Goal: Find specific page/section: Find specific page/section

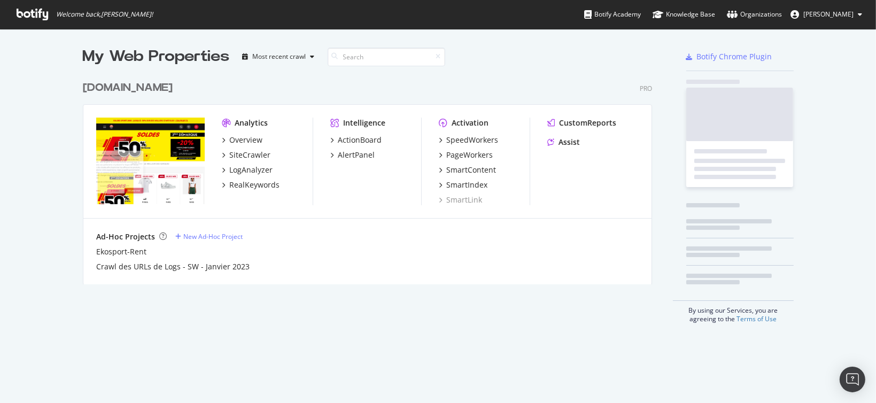
scroll to position [394, 859]
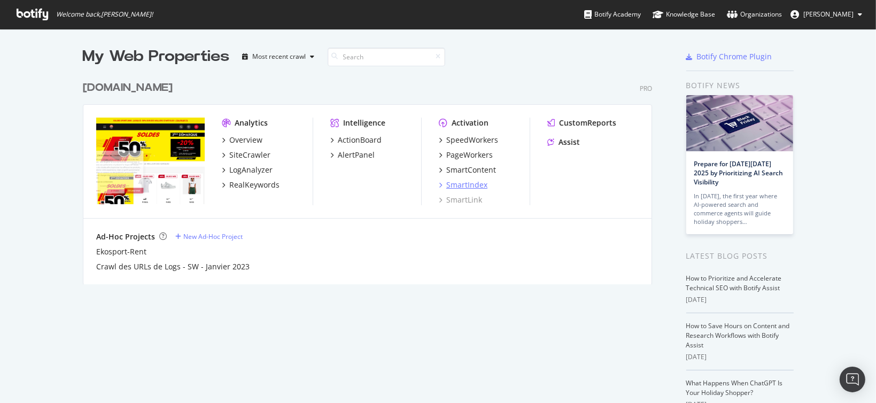
click at [464, 186] on div "SmartIndex" at bounding box center [466, 185] width 41 height 11
